Goal: Information Seeking & Learning: Learn about a topic

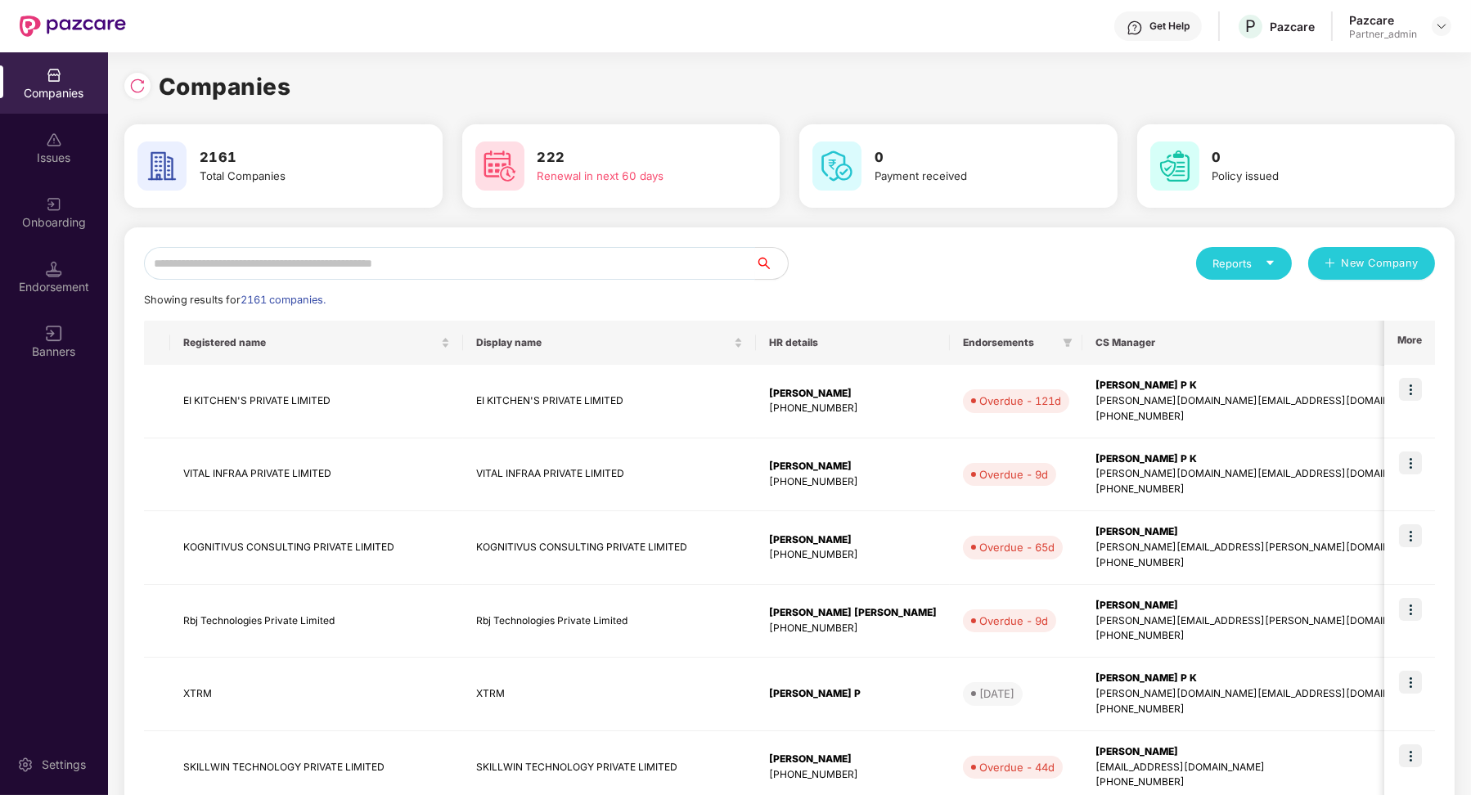
click at [439, 270] on input "text" at bounding box center [449, 263] width 611 height 33
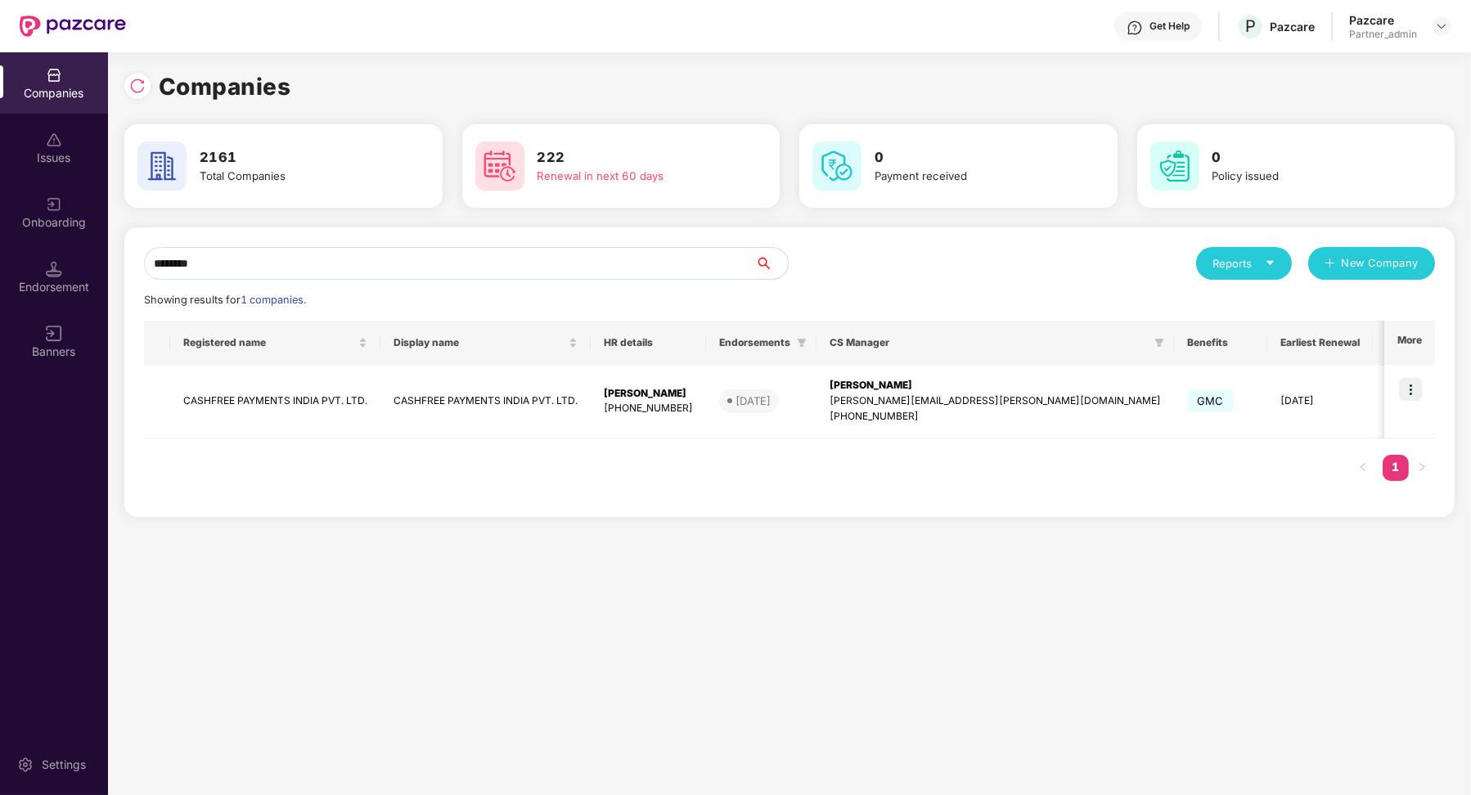
type input "********"
click at [1424, 396] on td at bounding box center [1409, 402] width 51 height 74
click at [1420, 394] on img at bounding box center [1410, 389] width 23 height 23
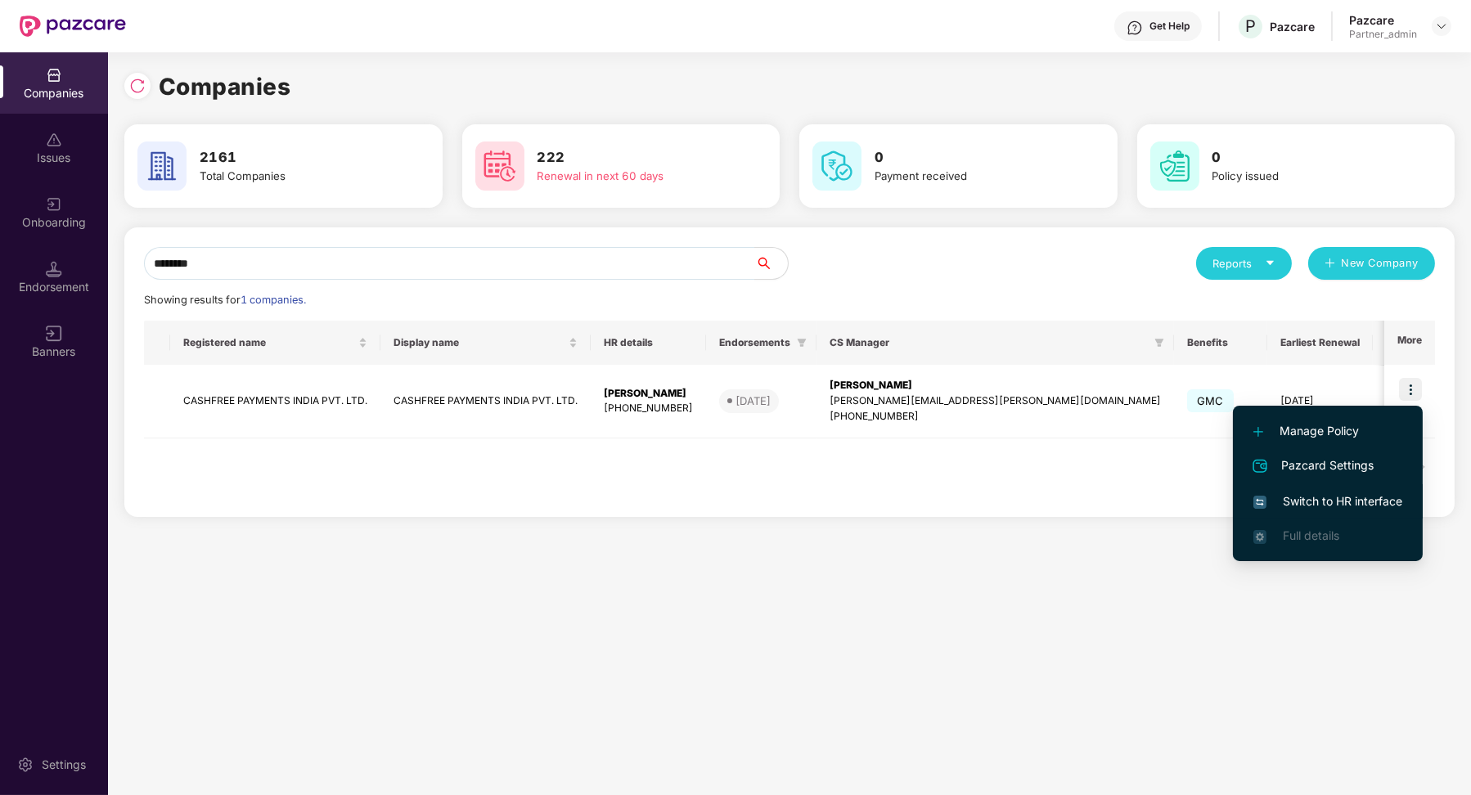
click at [1344, 496] on span "Switch to HR interface" at bounding box center [1327, 502] width 149 height 18
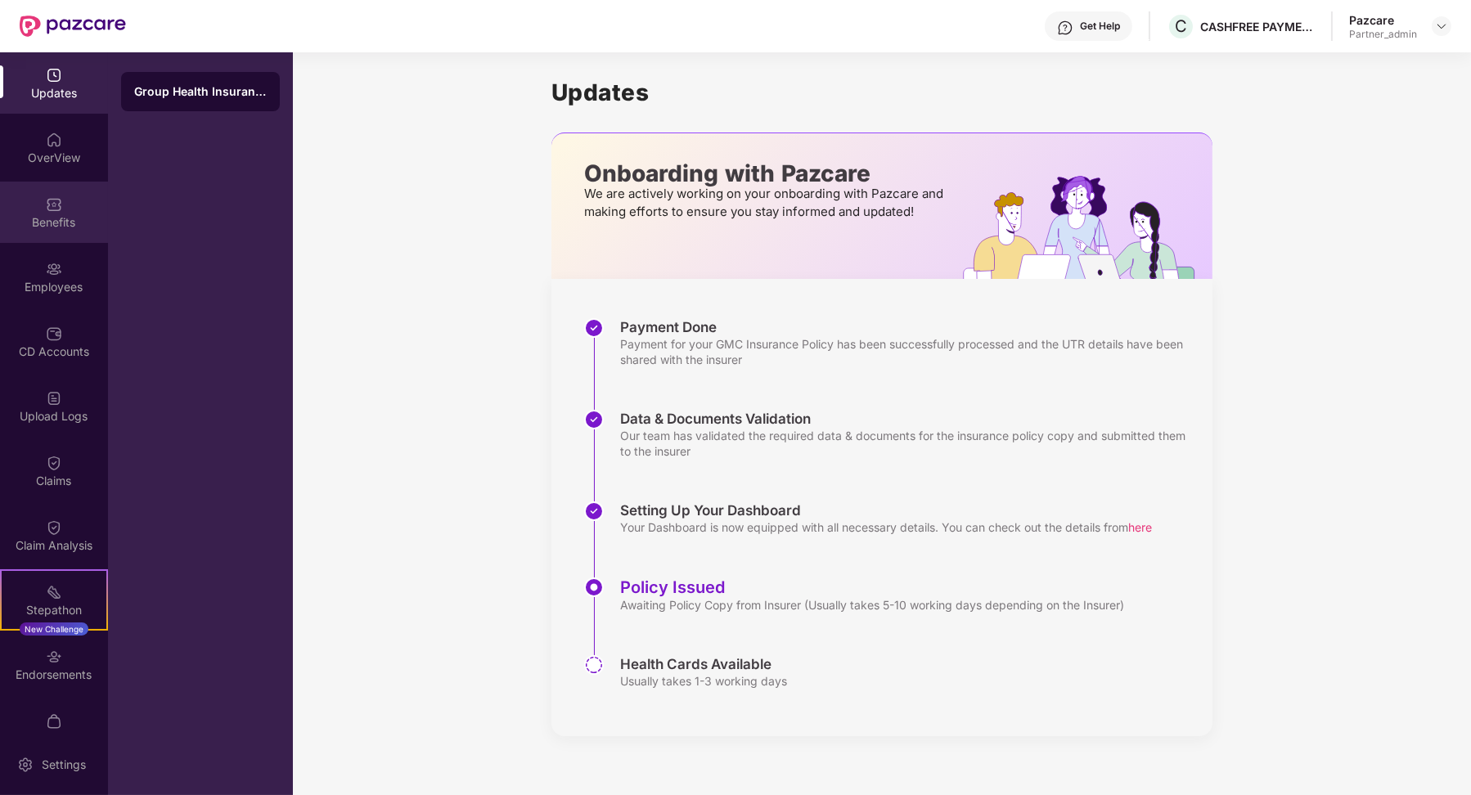
click at [62, 232] on div "Benefits" at bounding box center [54, 212] width 108 height 61
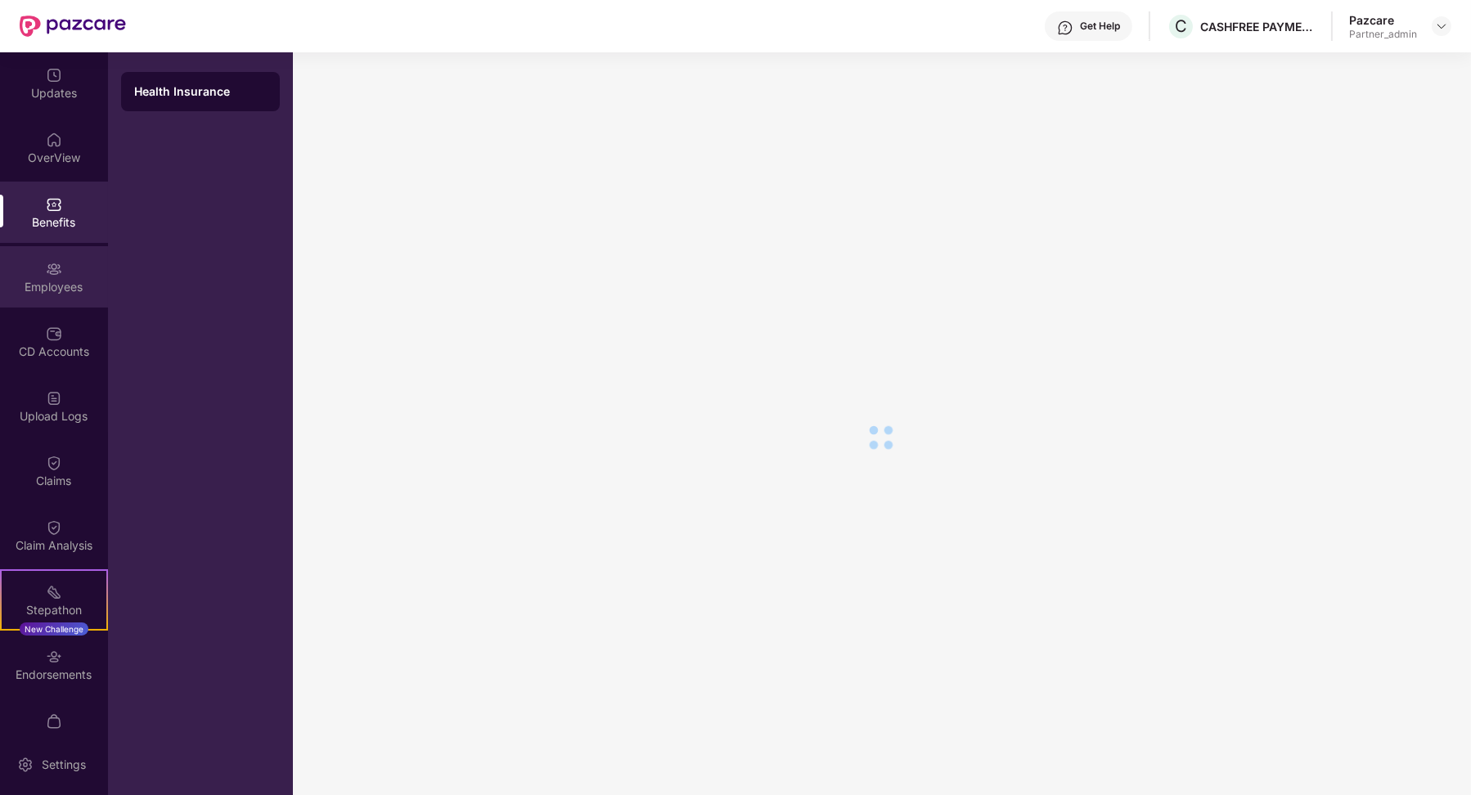
click at [44, 297] on div "Employees" at bounding box center [54, 276] width 108 height 61
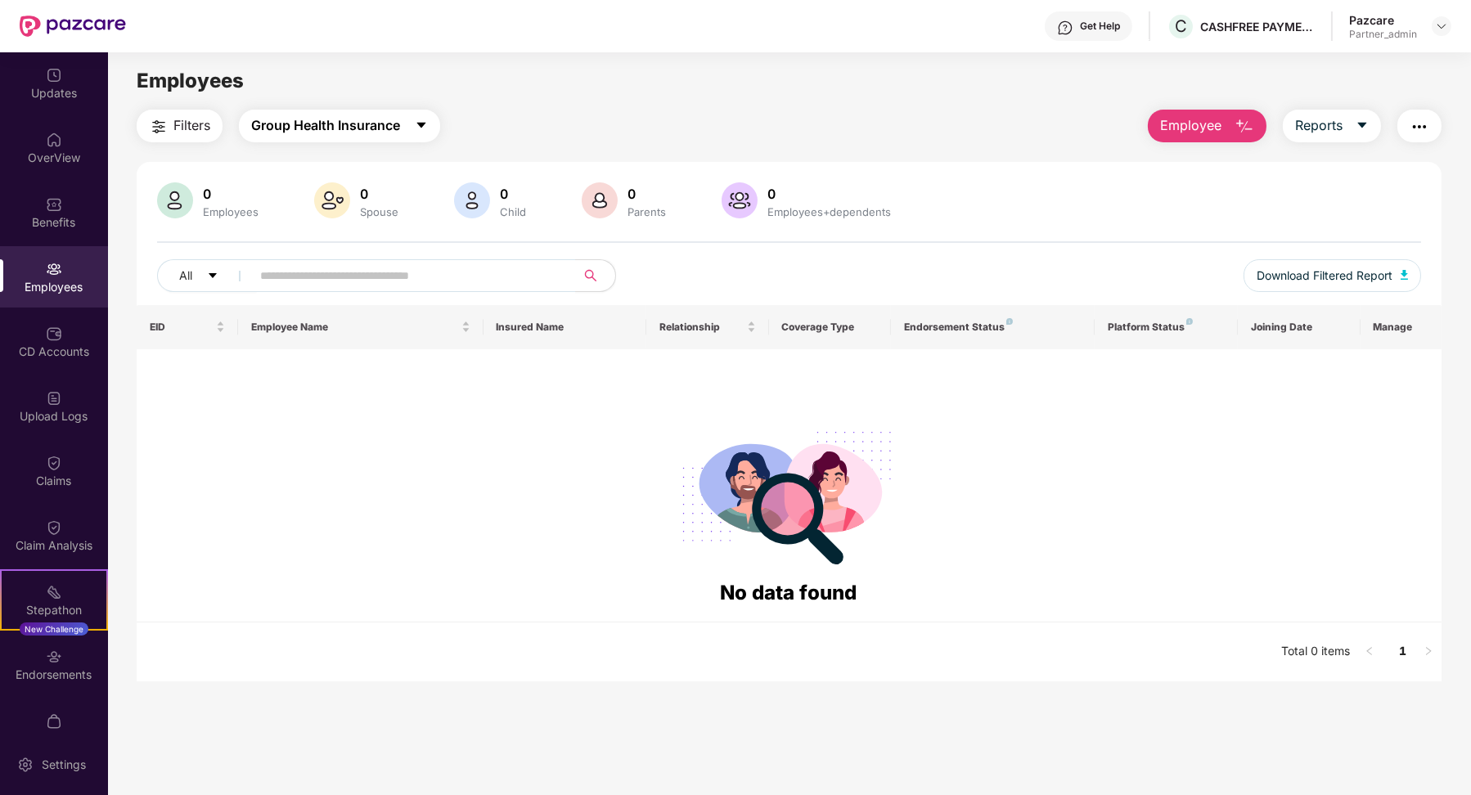
click at [287, 116] on span "Group Health Insurance" at bounding box center [325, 125] width 149 height 20
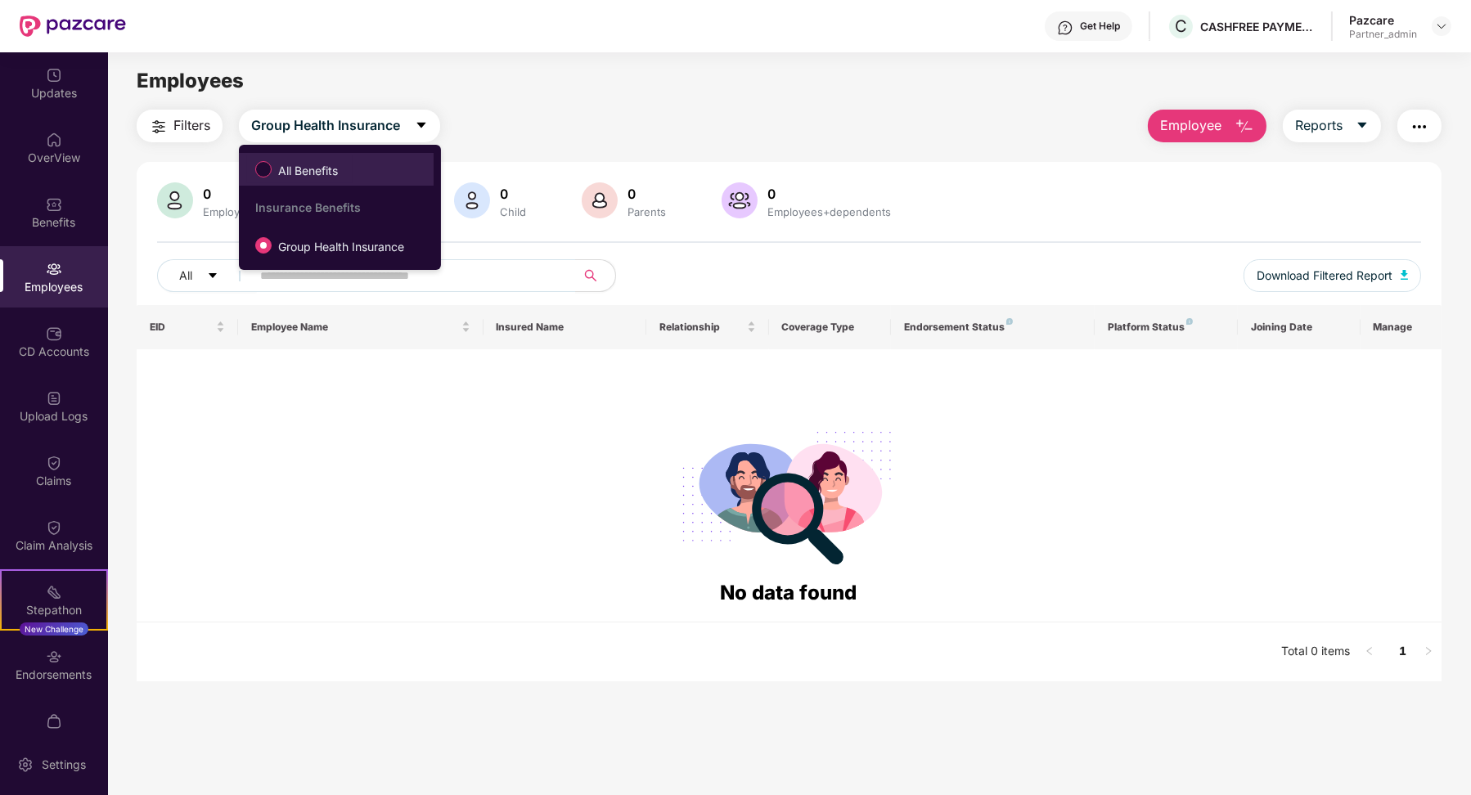
click at [301, 166] on span "All Benefits" at bounding box center [308, 171] width 73 height 18
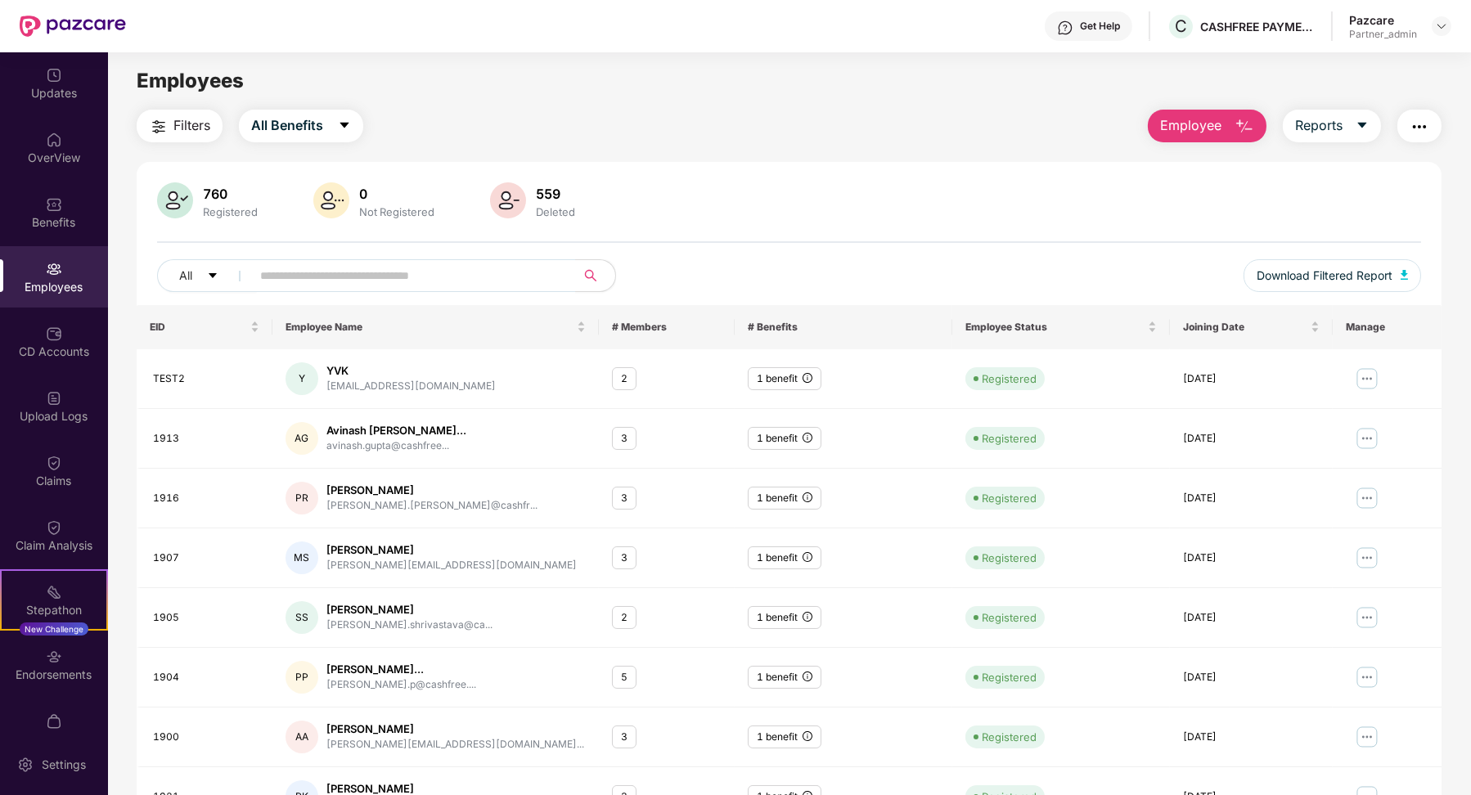
scroll to position [205, 0]
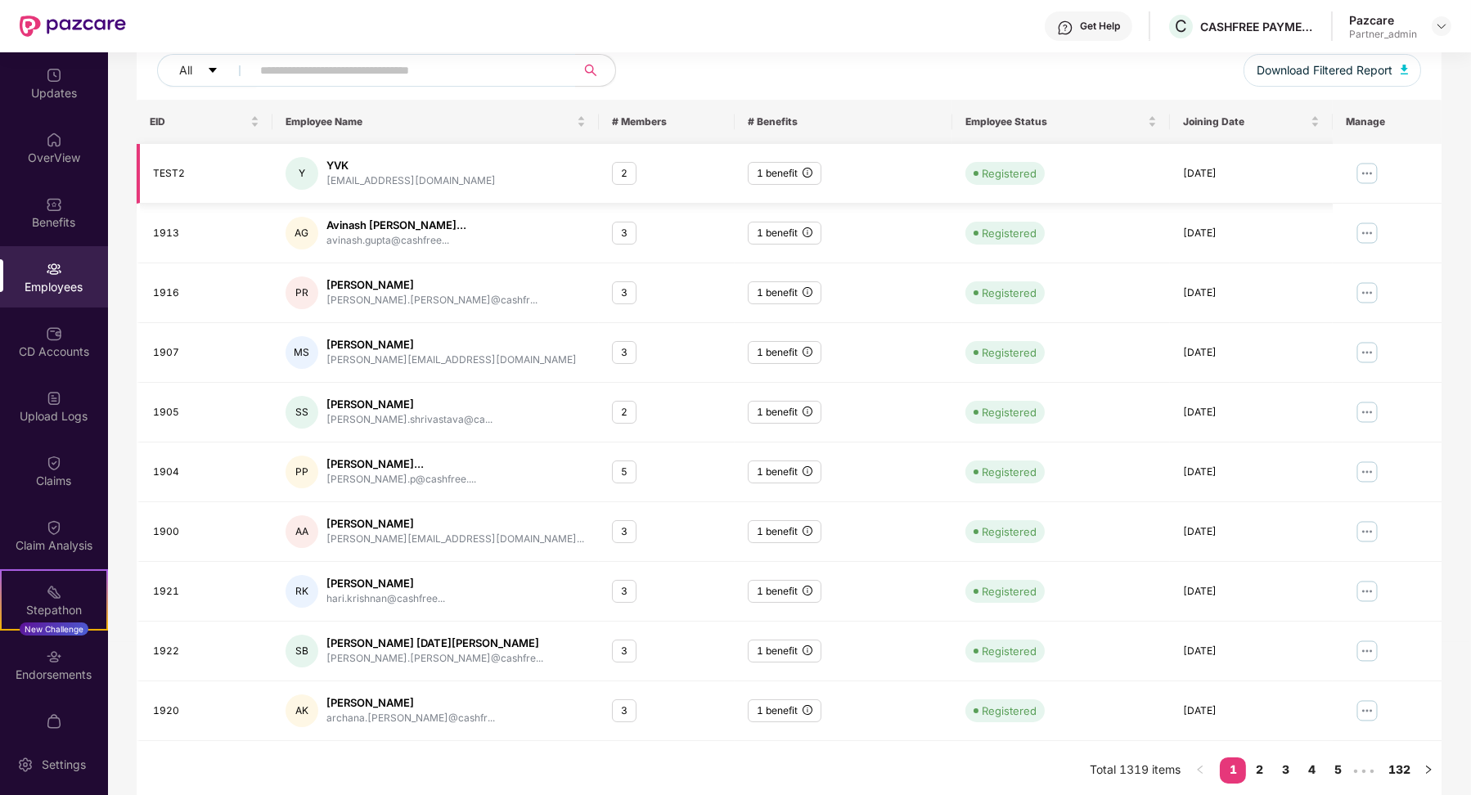
click at [1367, 165] on img at bounding box center [1367, 173] width 26 height 26
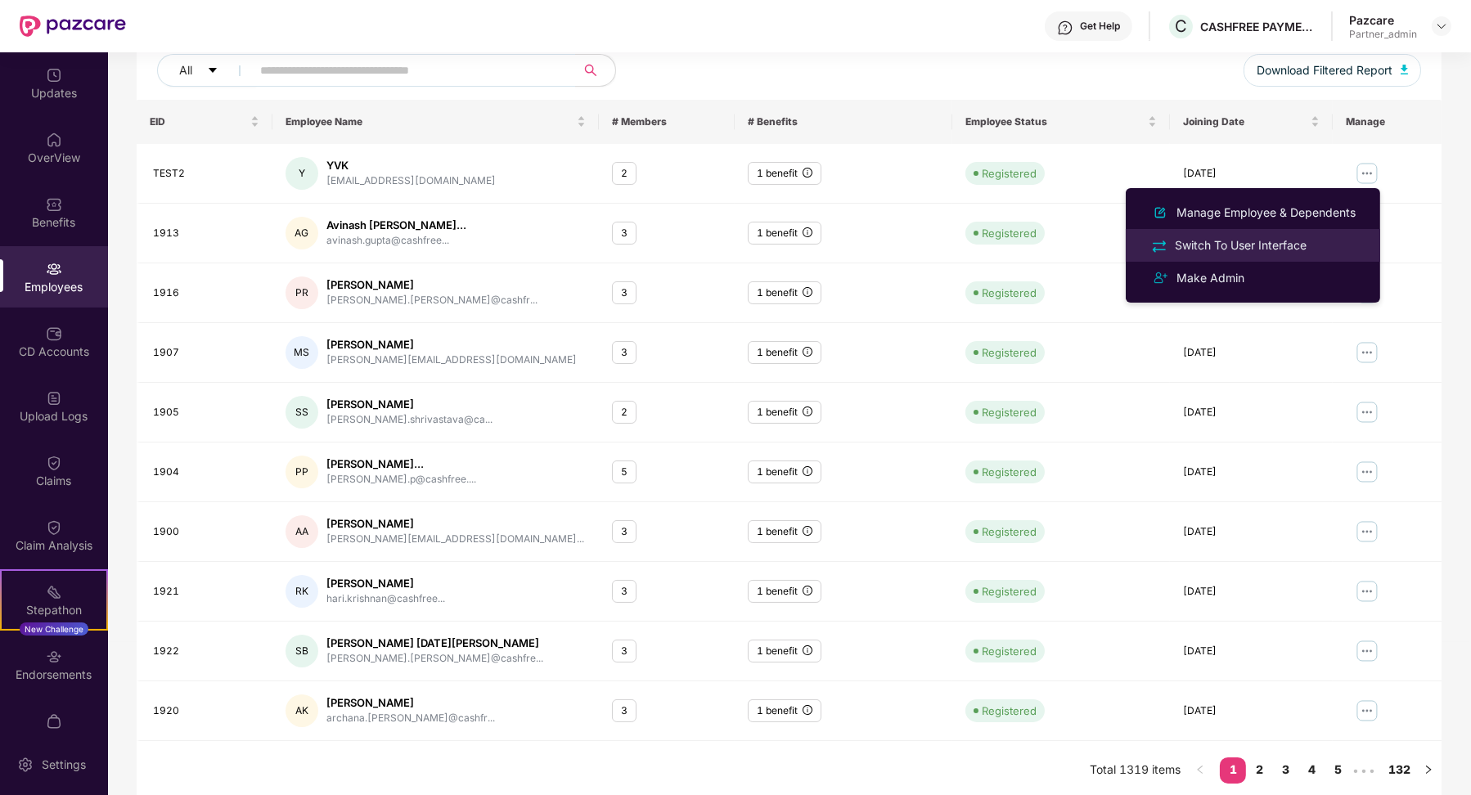
click at [1280, 247] on div "Switch To User Interface" at bounding box center [1241, 245] width 138 height 18
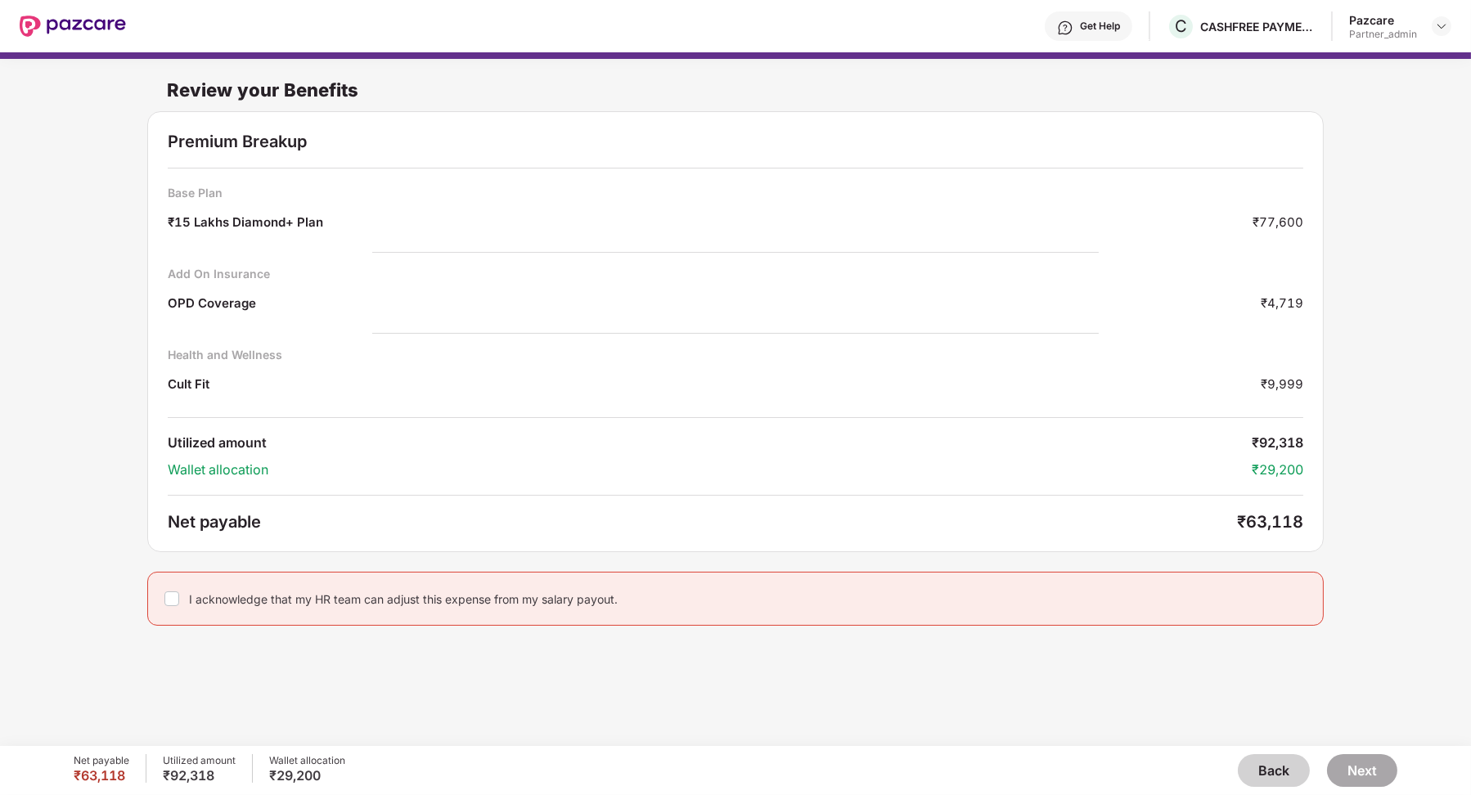
click at [1285, 773] on button "Back" at bounding box center [1274, 770] width 72 height 33
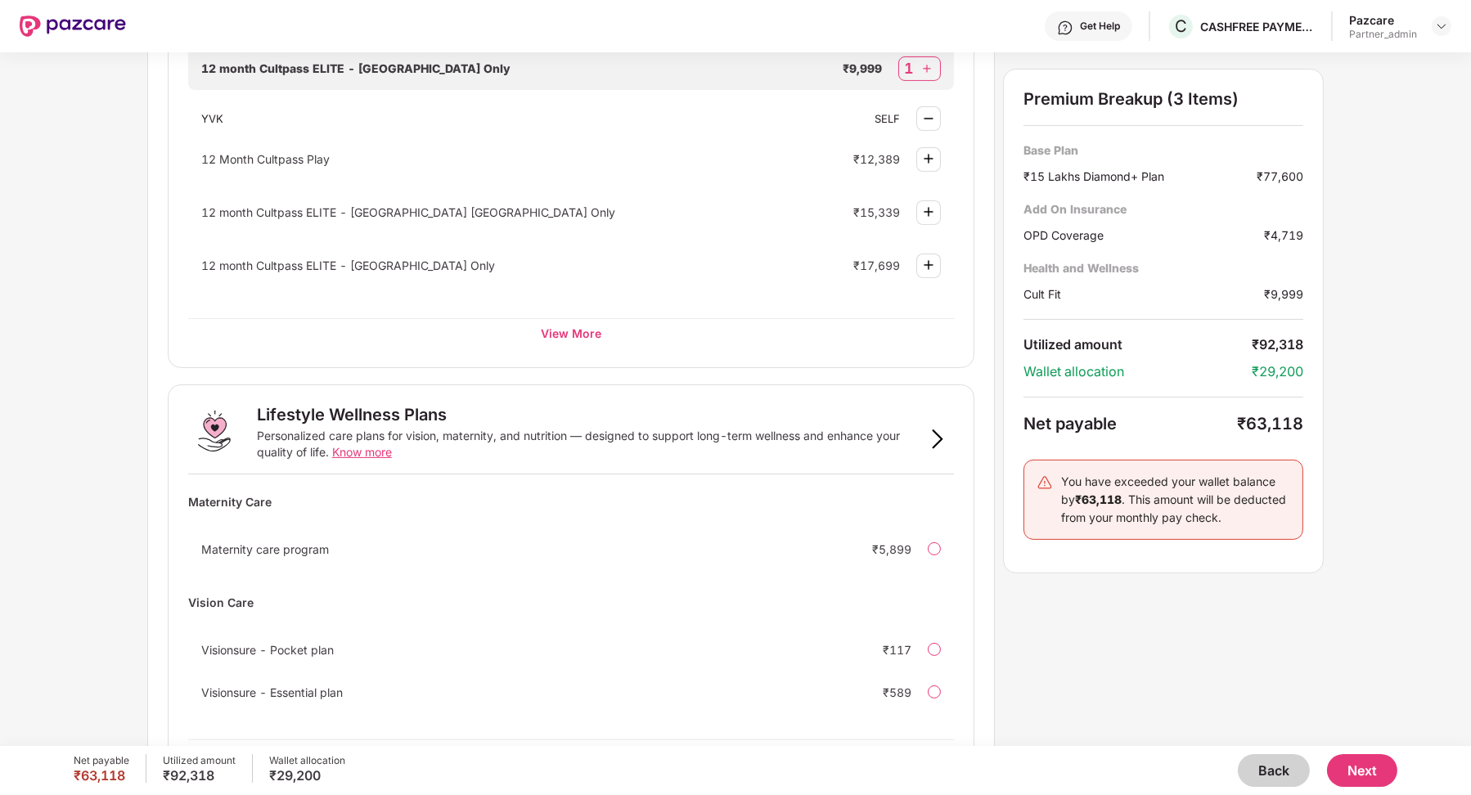
scroll to position [855, 0]
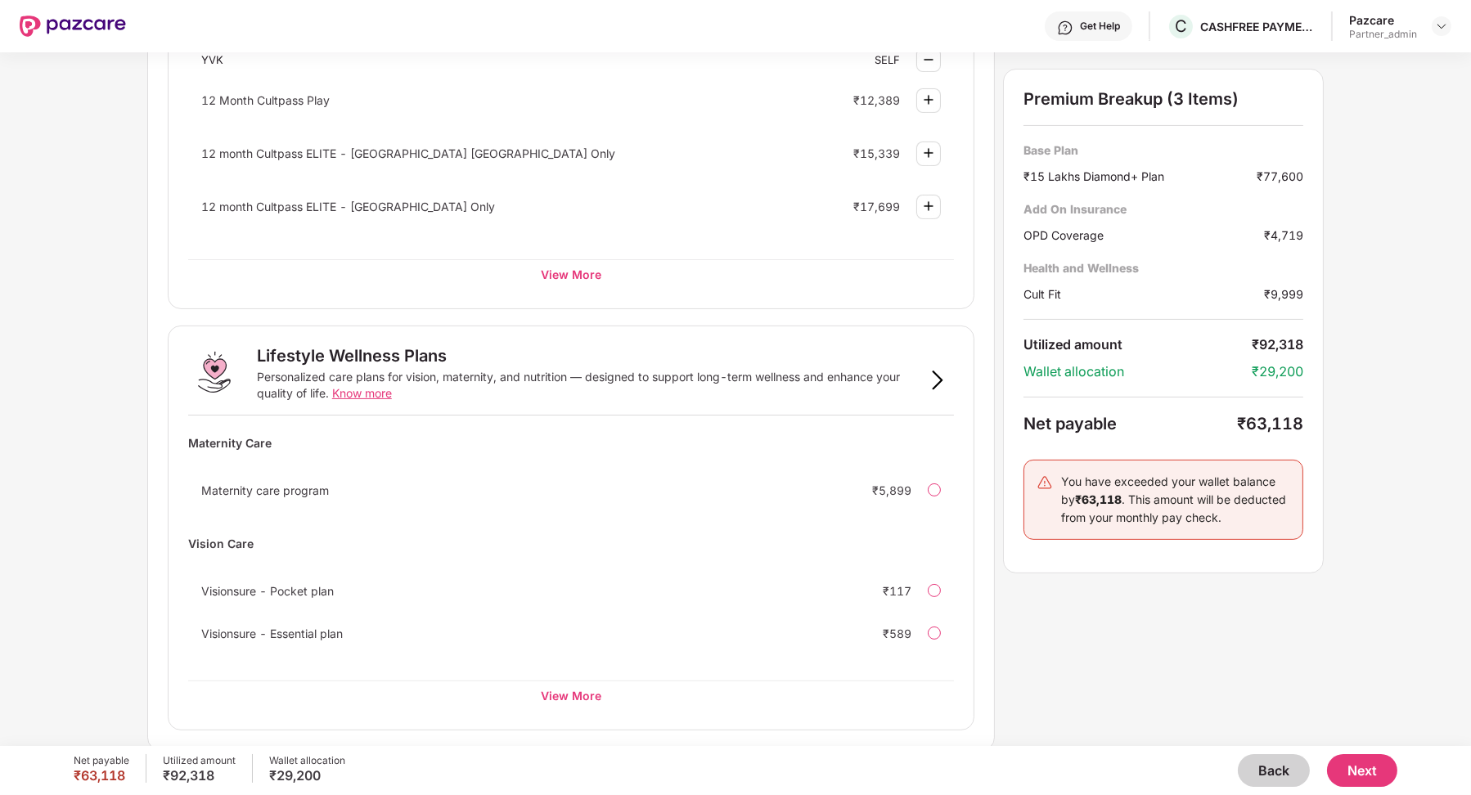
click at [367, 389] on span "Know more" at bounding box center [362, 393] width 60 height 14
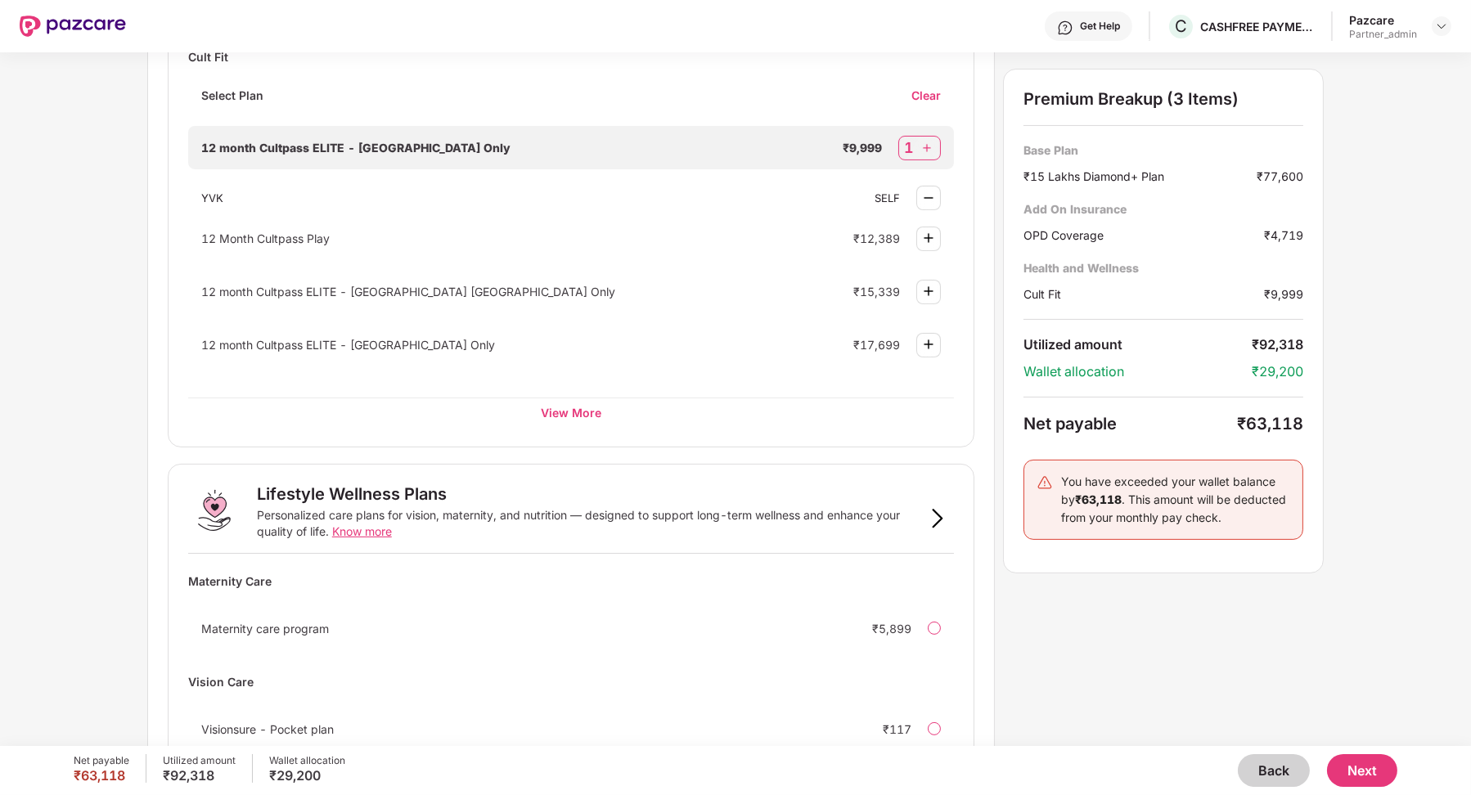
scroll to position [572, 0]
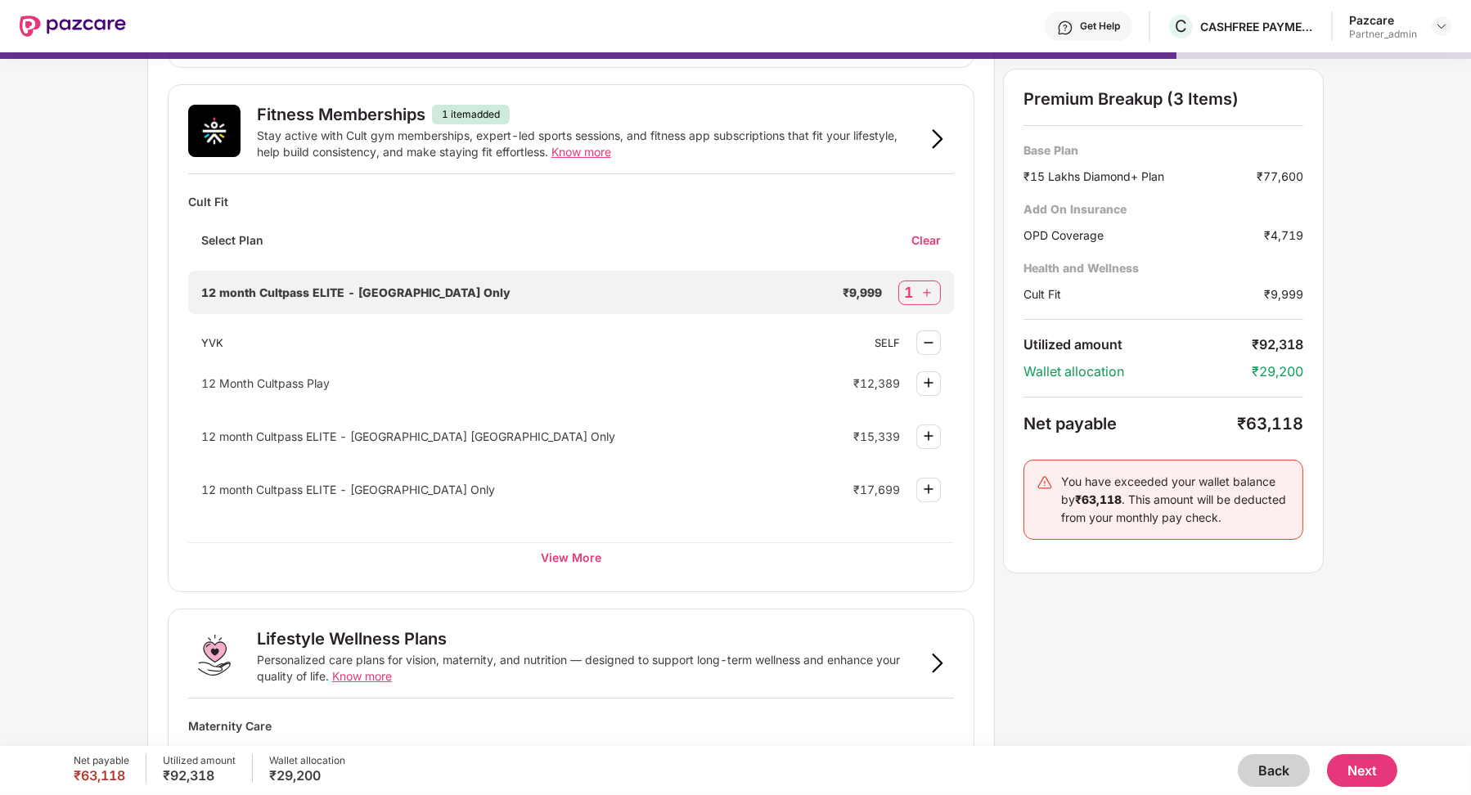
click at [583, 150] on span "Know more" at bounding box center [581, 152] width 60 height 14
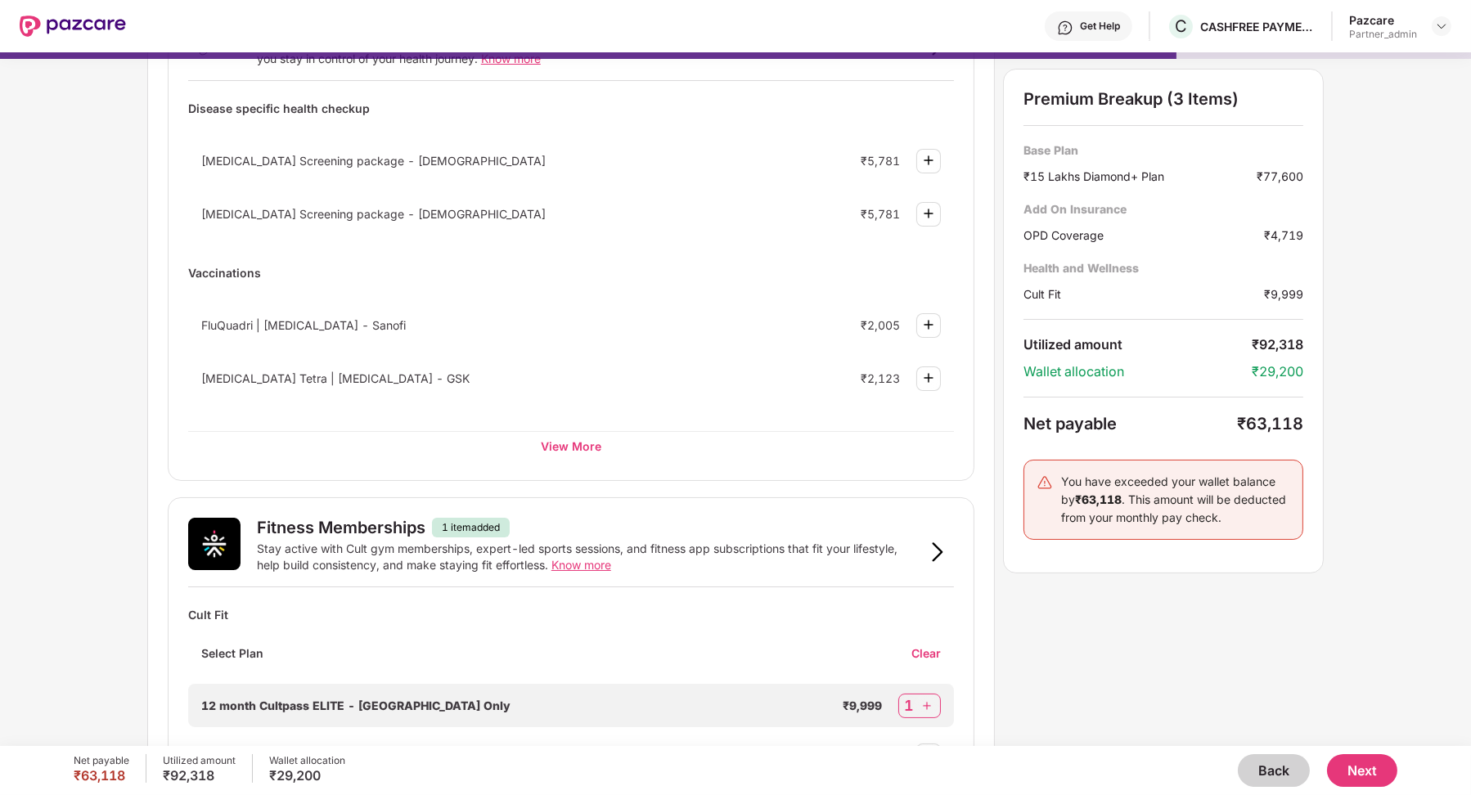
scroll to position [0, 0]
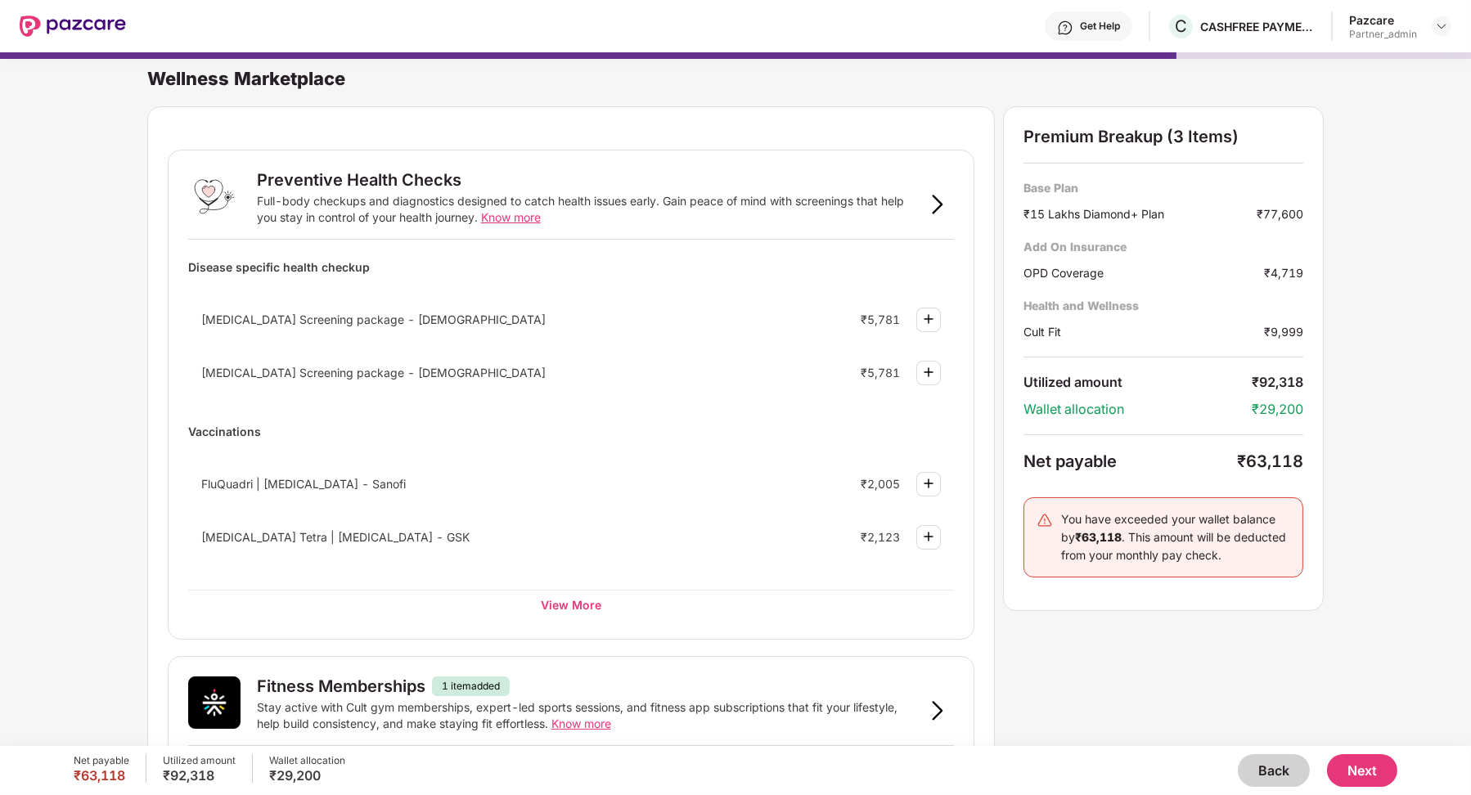
click at [520, 218] on span "Know more" at bounding box center [511, 217] width 60 height 14
click at [496, 214] on span "Know more" at bounding box center [511, 217] width 60 height 14
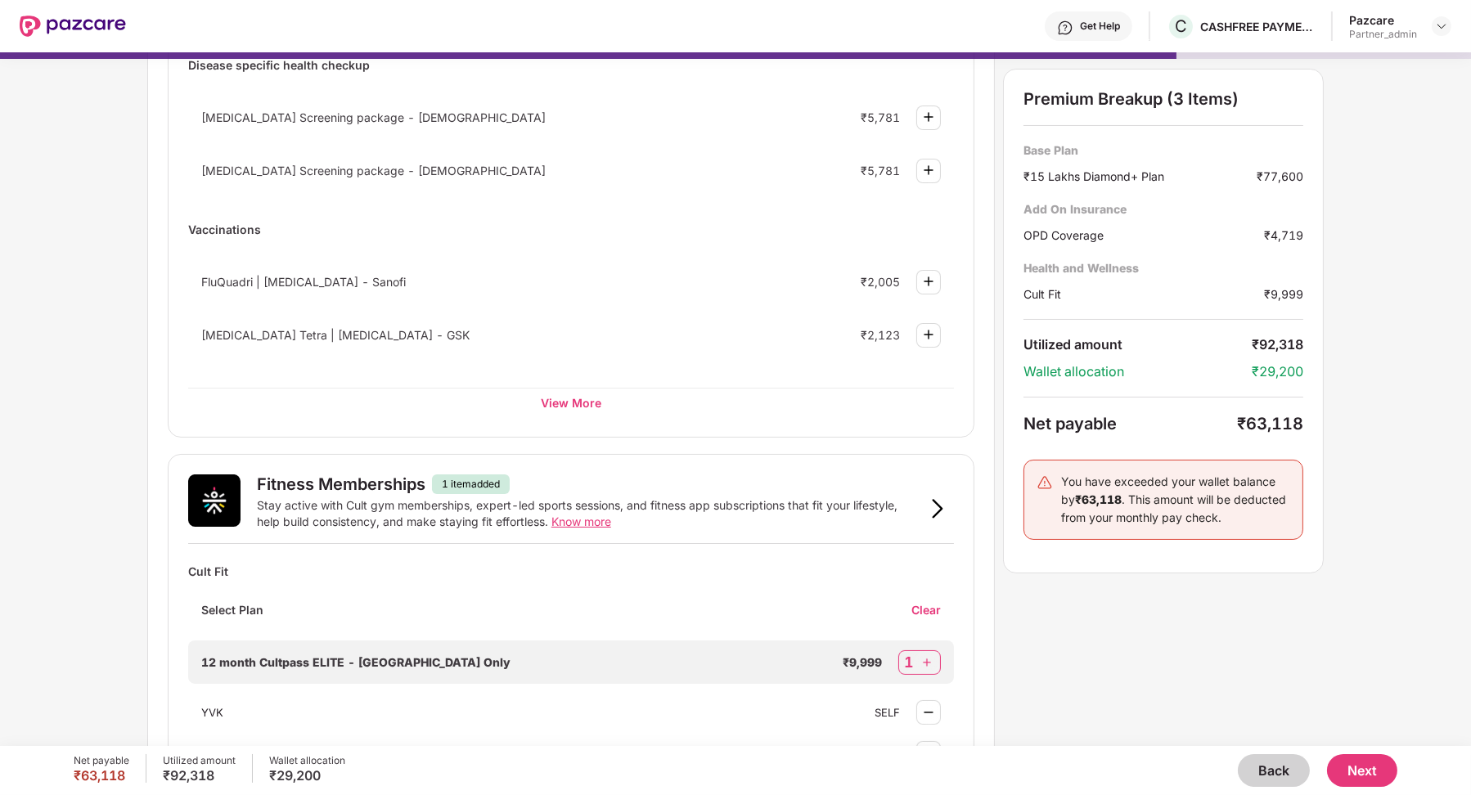
scroll to position [574, 0]
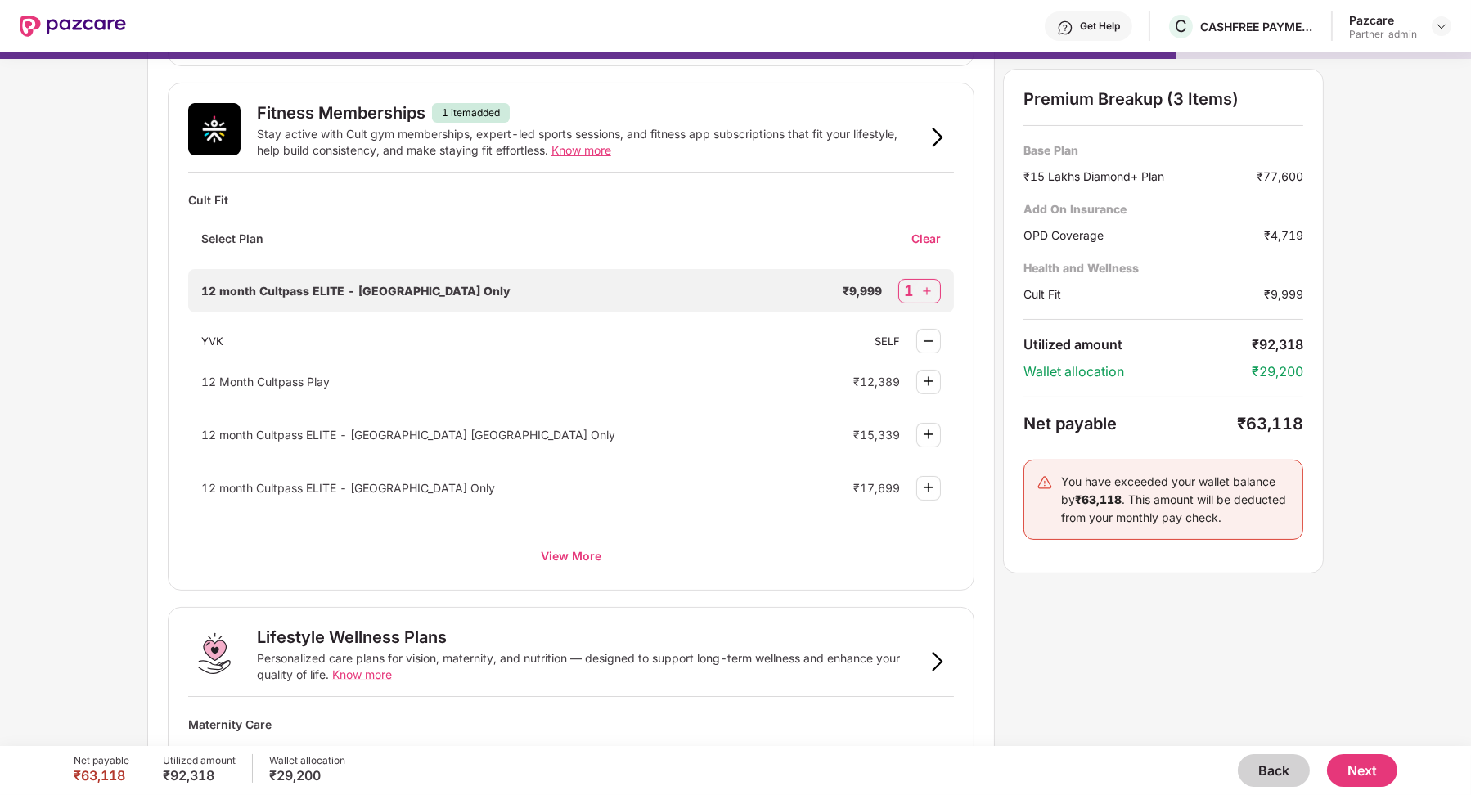
click at [590, 152] on span "Know more" at bounding box center [581, 150] width 60 height 14
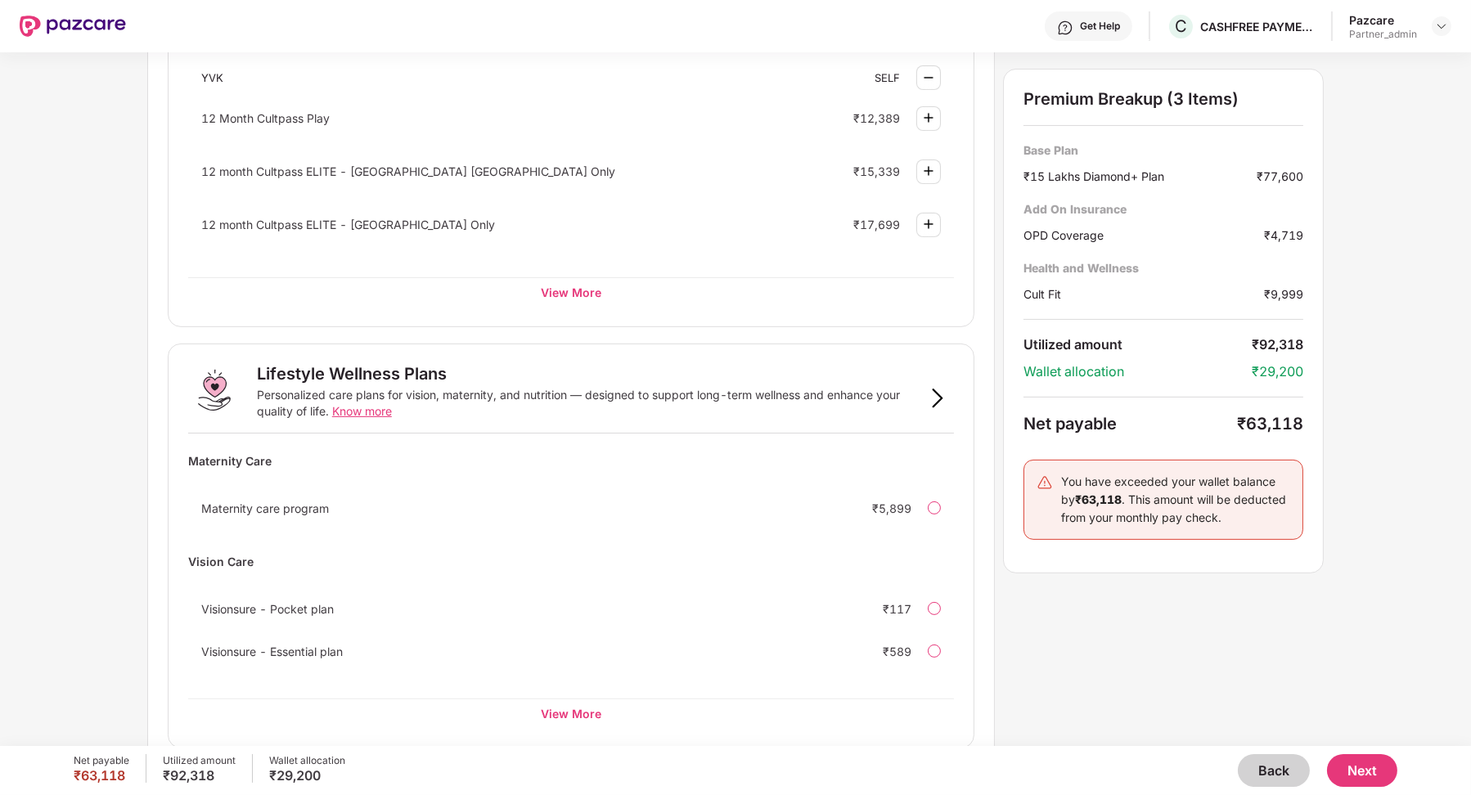
scroll to position [855, 0]
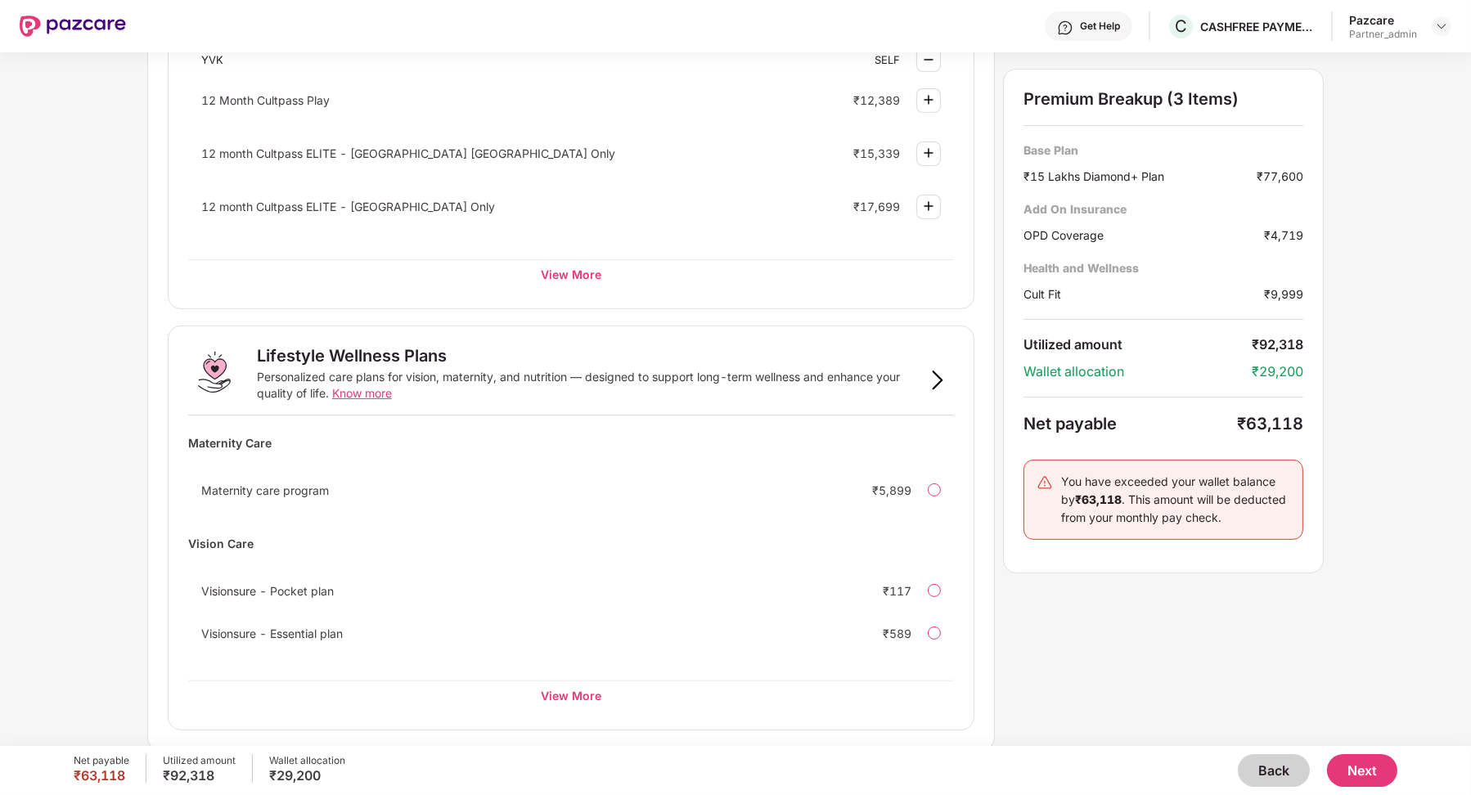
click at [376, 395] on span "Know more" at bounding box center [362, 393] width 60 height 14
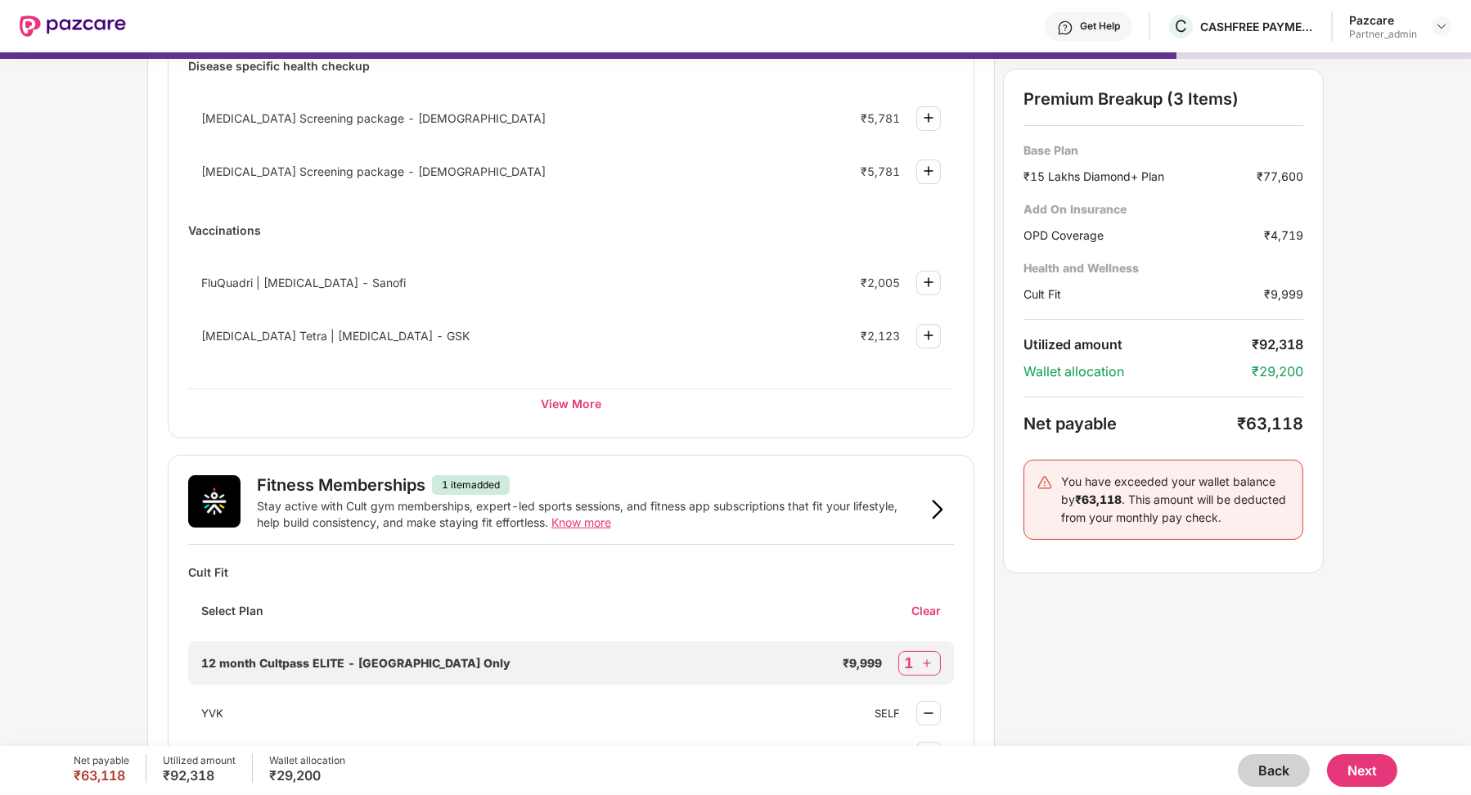
scroll to position [0, 0]
